Goal: Task Accomplishment & Management: Manage account settings

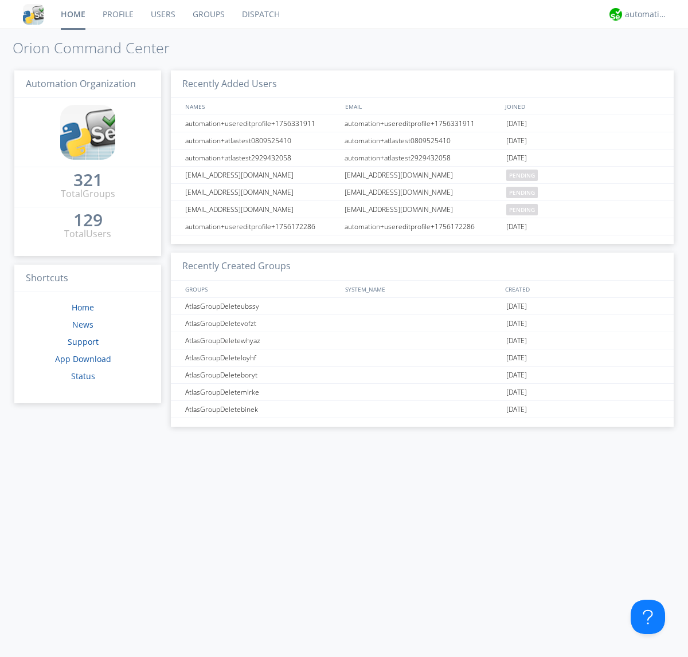
click at [207, 14] on link "Groups" at bounding box center [208, 14] width 49 height 29
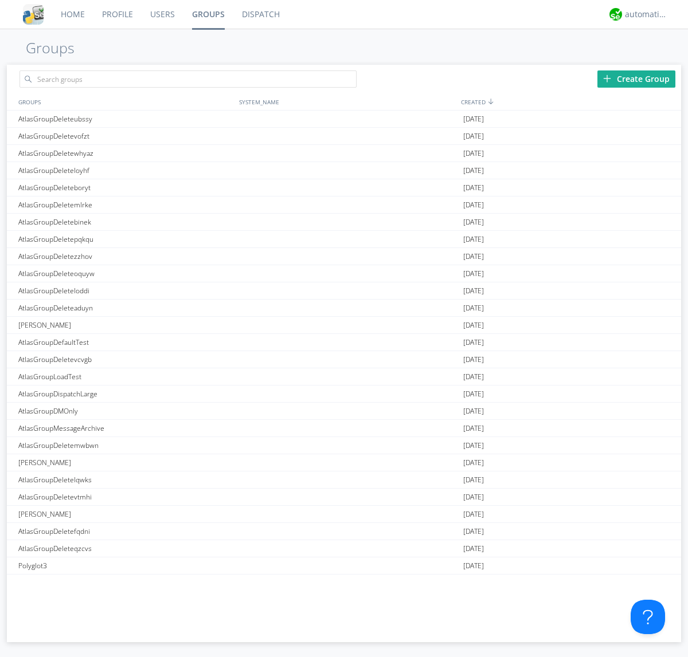
click at [636, 78] on div "Create Group" at bounding box center [636, 78] width 78 height 17
click at [207, 14] on link "Groups" at bounding box center [208, 14] width 50 height 29
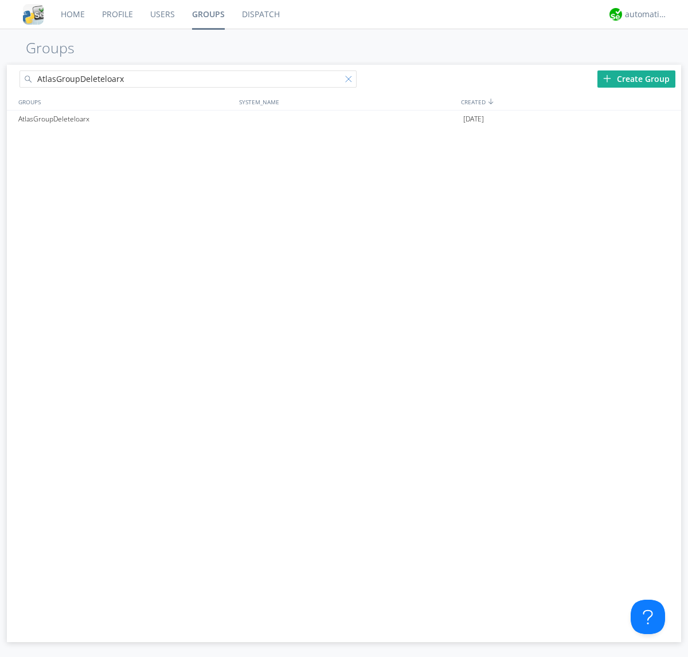
type input "AtlasGroupDeleteloarx"
click at [351, 81] on div at bounding box center [350, 81] width 11 height 11
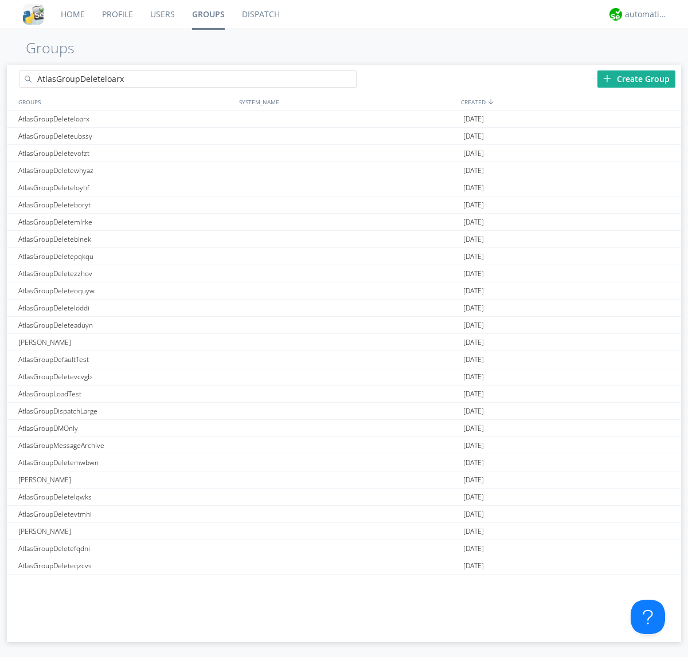
type input "AtlasGroupDeleteloarx"
click at [125, 119] on div "AtlasGroupDeleteloarx" at bounding box center [125, 119] width 221 height 17
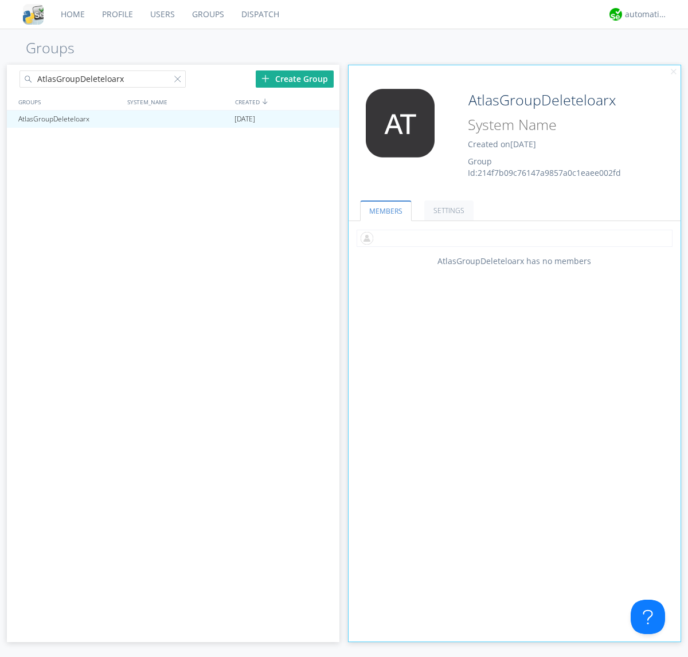
click at [514, 238] on input "text" at bounding box center [514, 238] width 316 height 17
type input "automation+atlas0002"
click at [643, 14] on div "automation+atlas" at bounding box center [646, 14] width 43 height 11
